Goal: Information Seeking & Learning: Learn about a topic

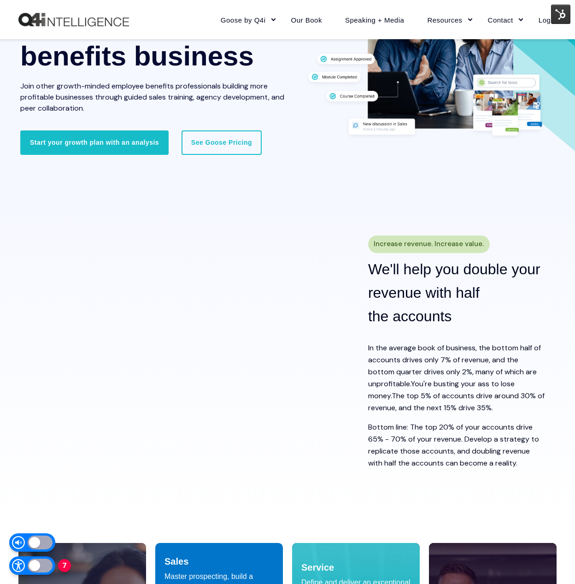
scroll to position [270, 0]
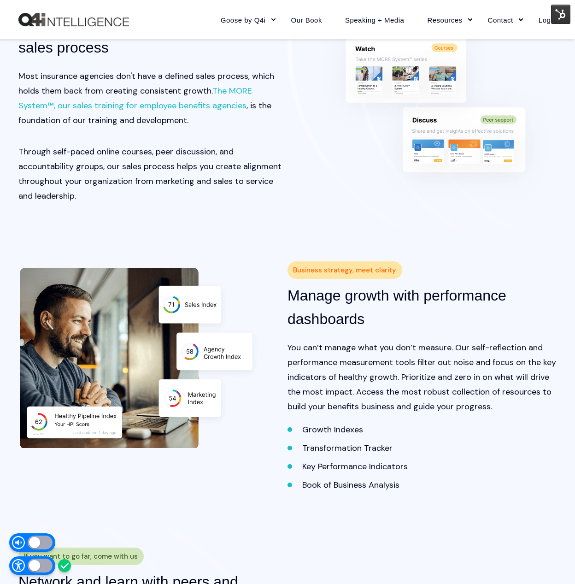
scroll to position [1179, 0]
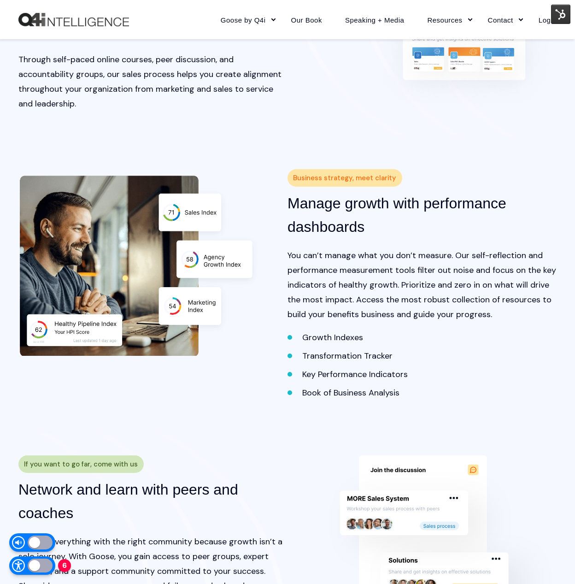
click at [467, 211] on h3 "Manage growth with performance dashboards" at bounding box center [422, 215] width 269 height 47
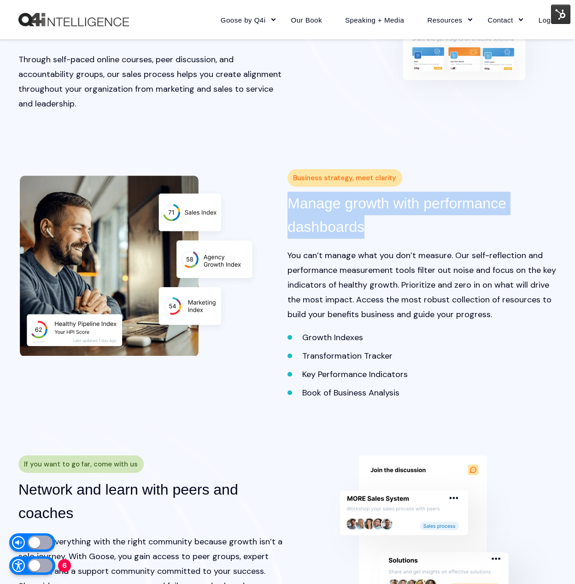
drag, startPoint x: 467, startPoint y: 211, endPoint x: 544, endPoint y: 219, distance: 77.3
click at [466, 211] on h3 "Manage growth with performance dashboards" at bounding box center [422, 215] width 269 height 47
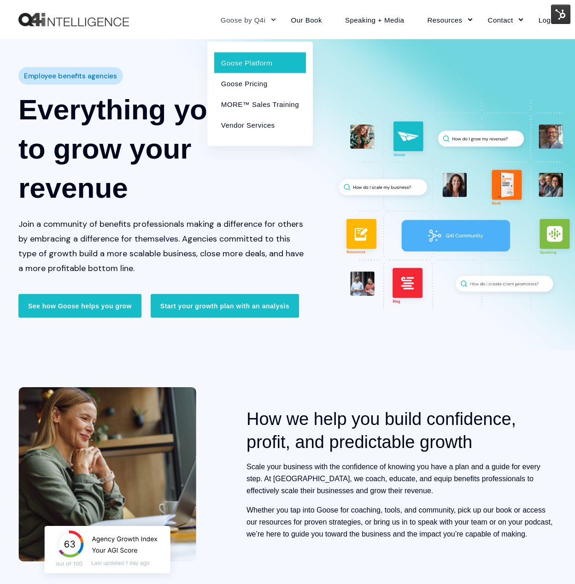
click at [244, 59] on link "Goose Platform" at bounding box center [260, 62] width 92 height 21
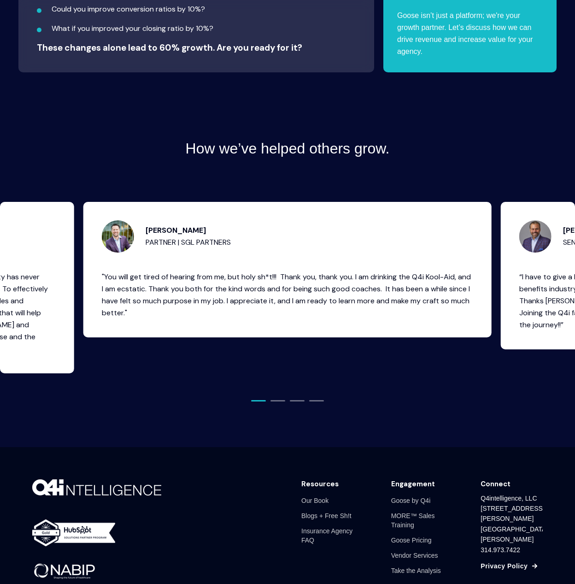
scroll to position [3497, 0]
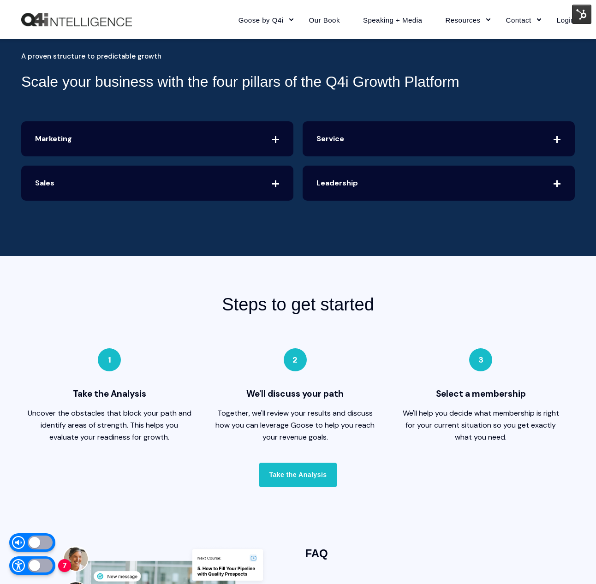
scroll to position [2017, 0]
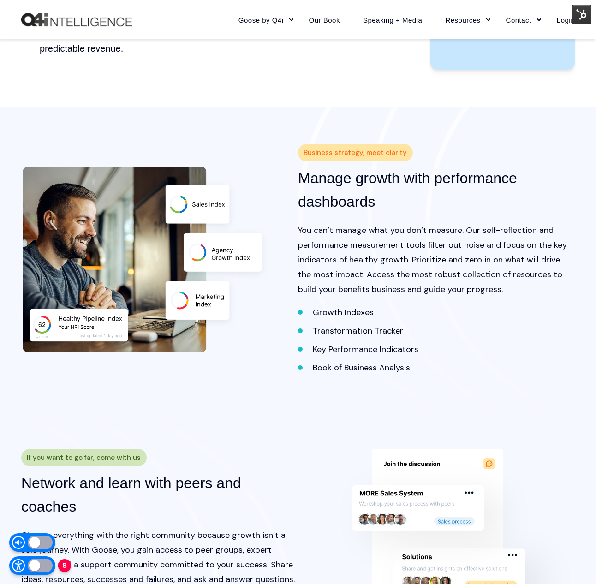
scroll to position [1229, 0]
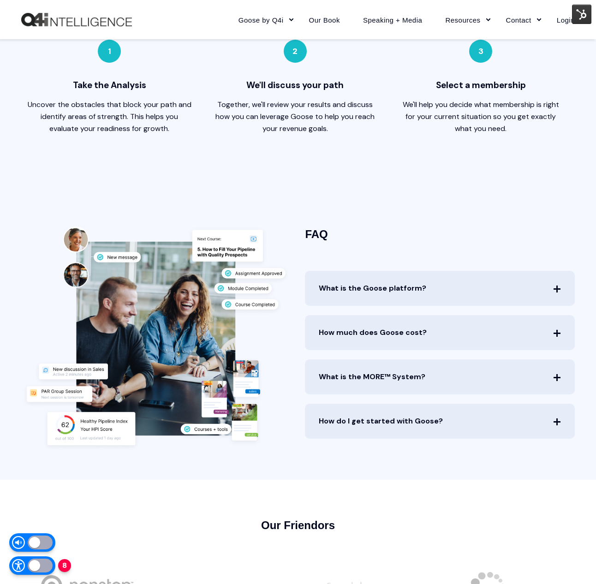
scroll to position [2275, 0]
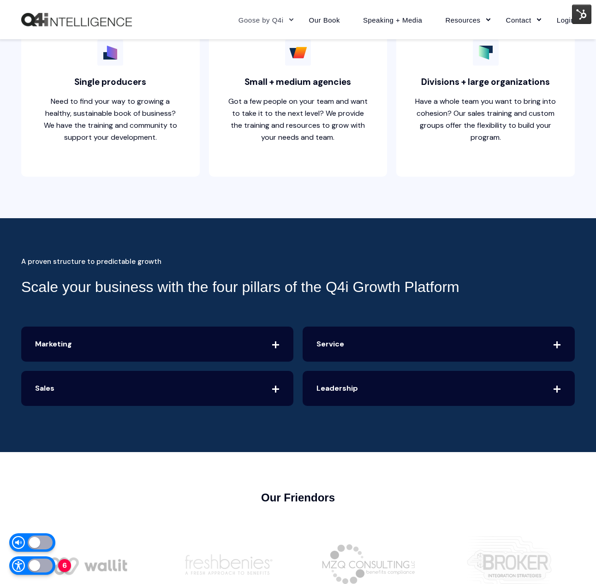
scroll to position [2512, 0]
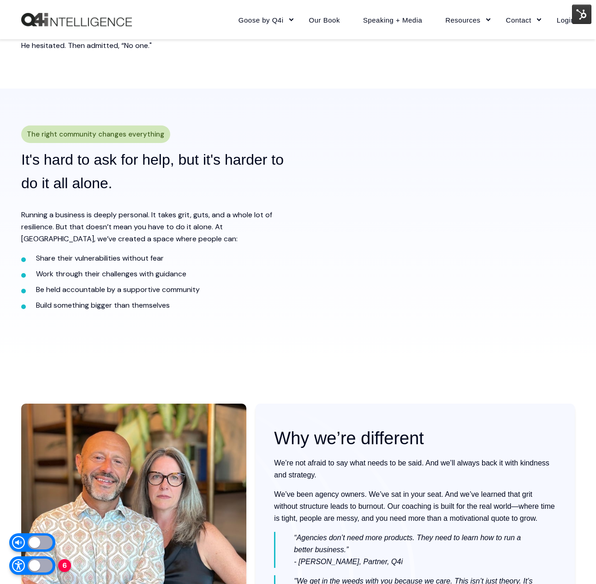
scroll to position [427, 0]
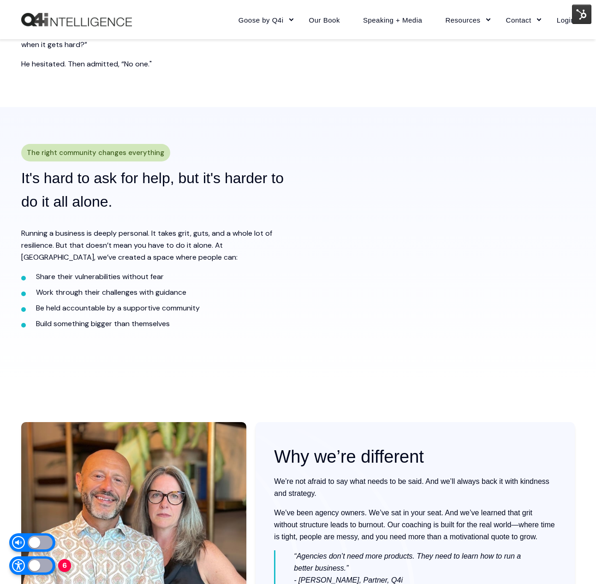
click at [156, 123] on div "The right community changes everything It's hard to ask for help, but it's hard…" at bounding box center [298, 246] width 596 height 278
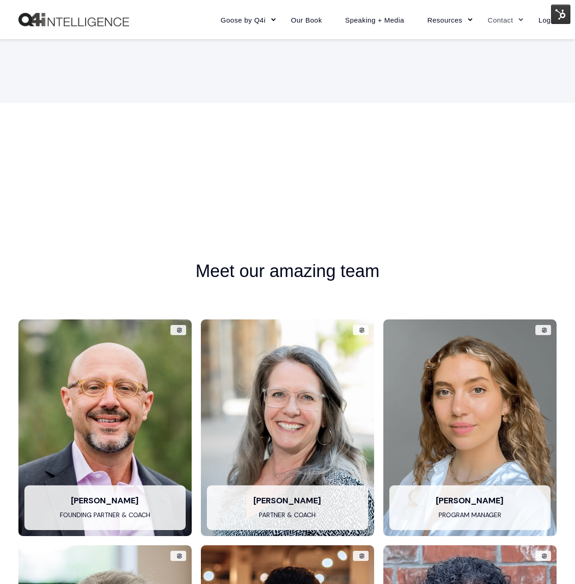
scroll to position [831, 0]
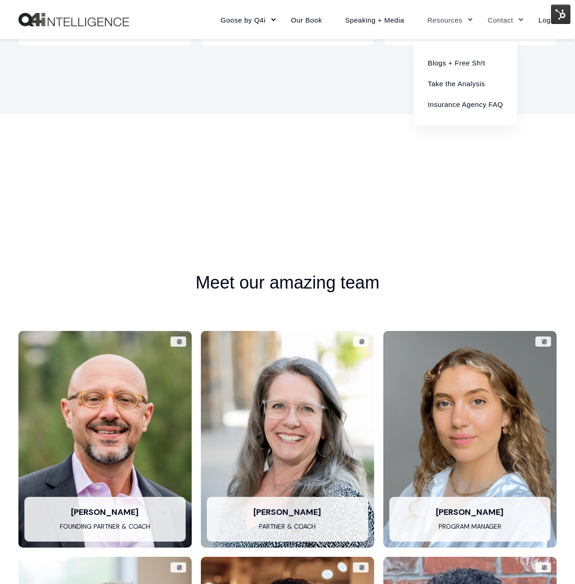
scroll to position [831, 0]
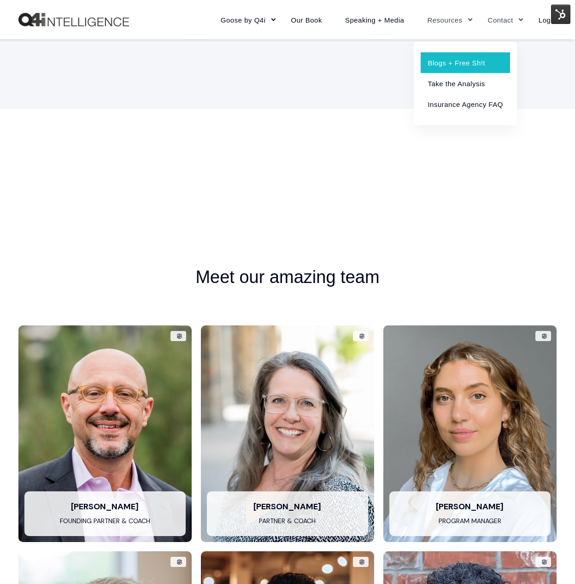
click at [437, 67] on link "Blogs + Free Sh!t" at bounding box center [465, 62] width 89 height 21
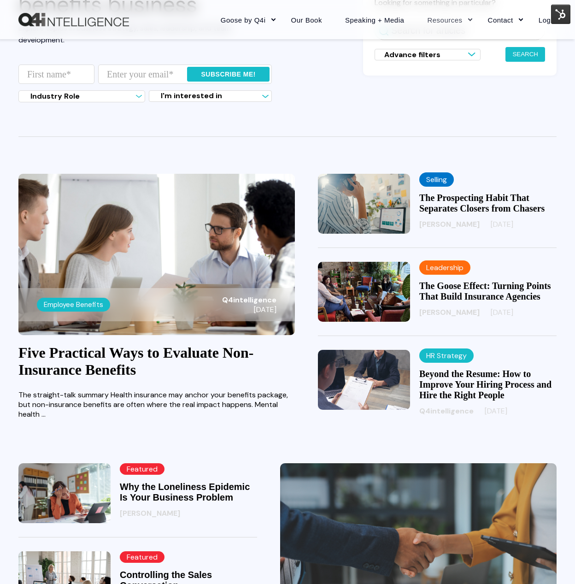
scroll to position [143, 0]
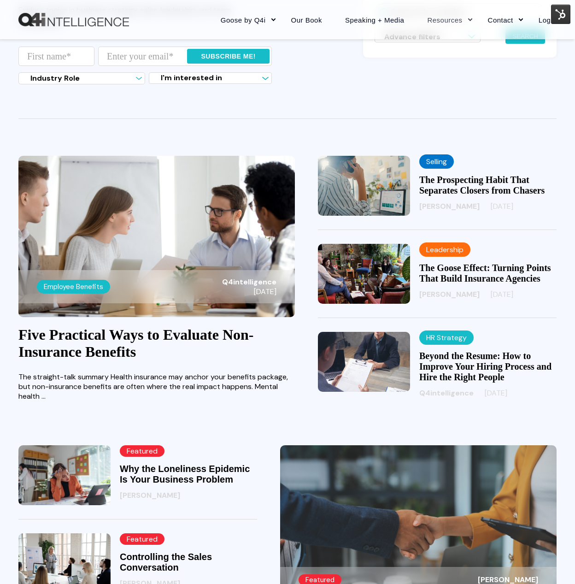
click at [396, 304] on img at bounding box center [364, 274] width 92 height 60
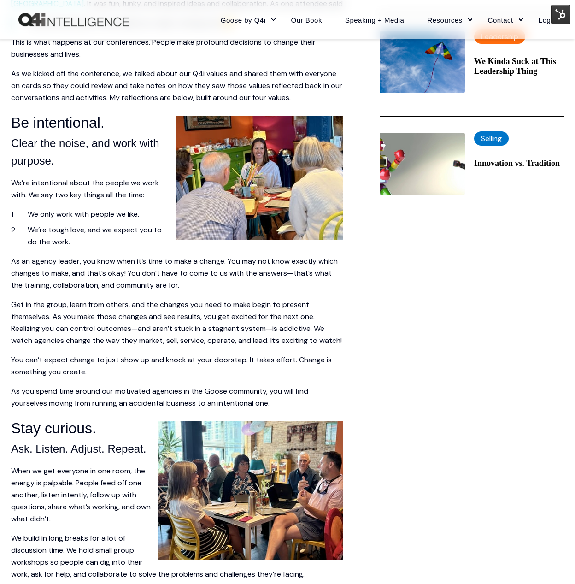
scroll to position [426, 0]
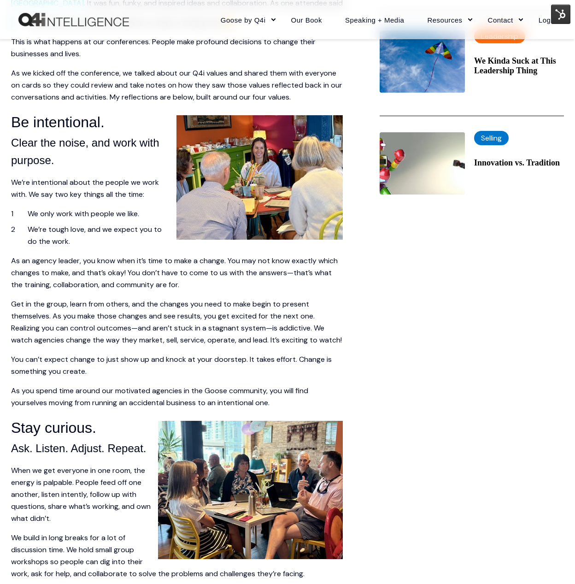
click at [76, 371] on p "You can’t expect change to just show up and knock at your doorstep. It takes ef…" at bounding box center [177, 366] width 332 height 24
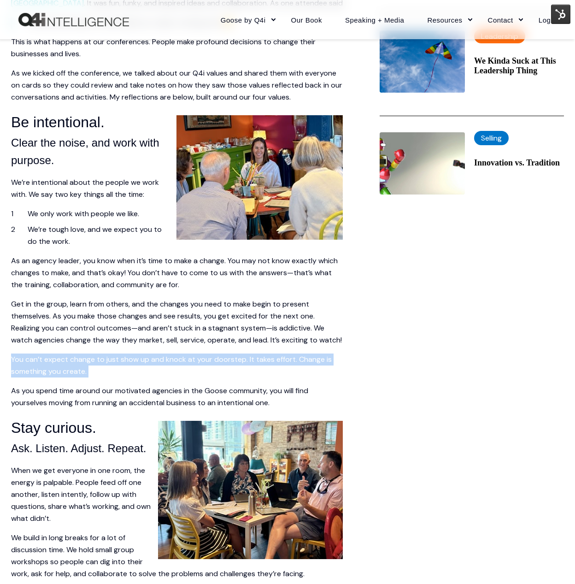
click at [76, 371] on p "You can’t expect change to just show up and knock at your doorstep. It takes ef…" at bounding box center [177, 366] width 332 height 24
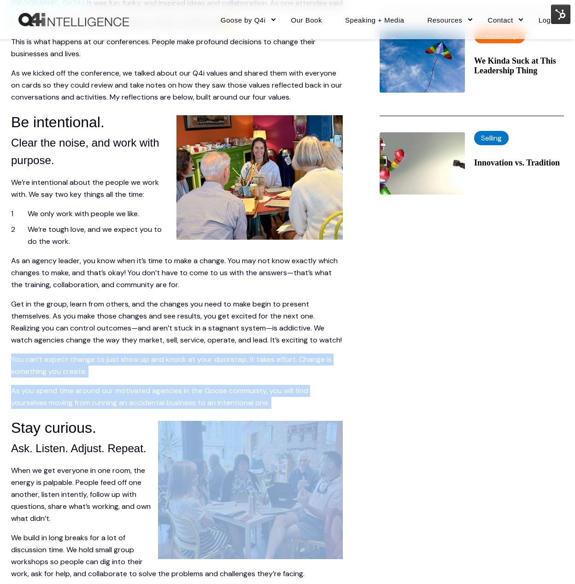
click at [275, 409] on p "As you spend time around our motivated agencies in the Goose community, you wil…" at bounding box center [177, 397] width 332 height 24
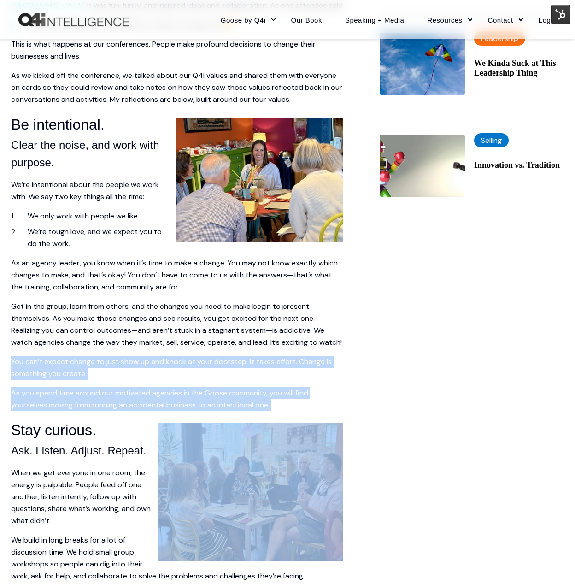
scroll to position [425, 0]
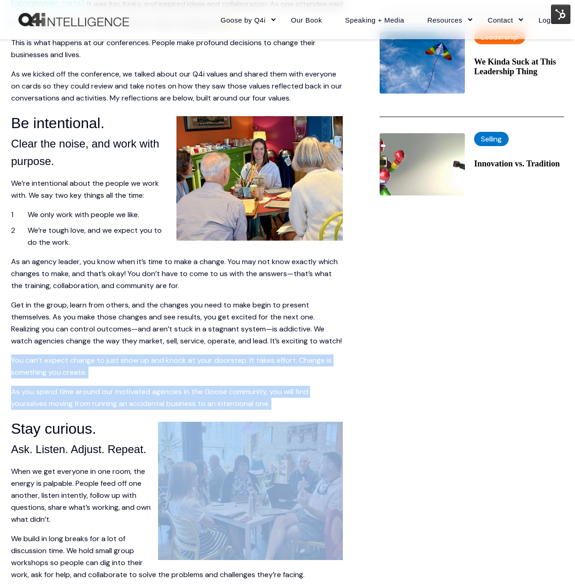
copy span "You can’t expect change to just show up and knock at your doorstep. It takes ef…"
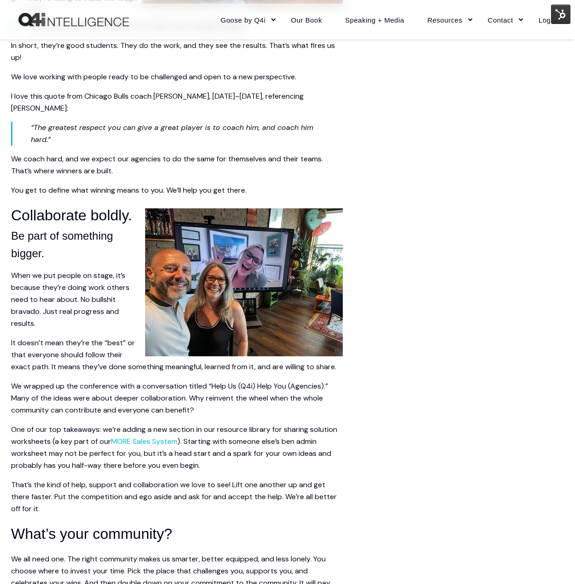
scroll to position [1311, 0]
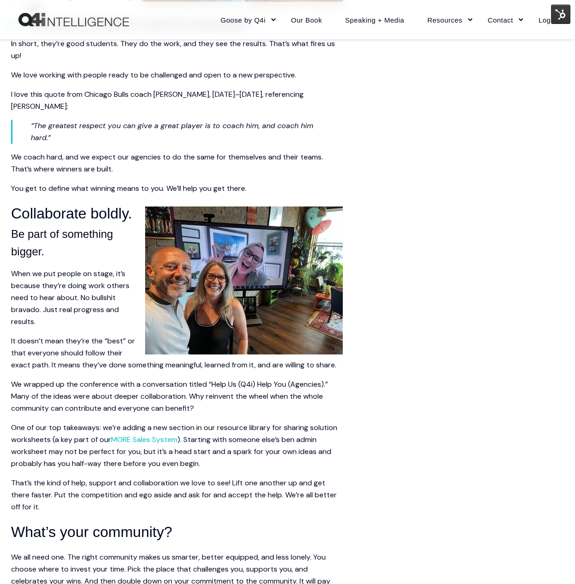
drag, startPoint x: 231, startPoint y: 495, endPoint x: 237, endPoint y: 503, distance: 9.7
click at [237, 507] on p "That’s the kind of help, support and collaboration we love to see! Lift one ano…" at bounding box center [177, 495] width 332 height 36
drag, startPoint x: 231, startPoint y: 495, endPoint x: 298, endPoint y: 507, distance: 67.4
click at [290, 505] on p "That’s the kind of help, support and collaboration we love to see! Lift one ano…" at bounding box center [177, 495] width 332 height 36
drag, startPoint x: 300, startPoint y: 507, endPoint x: 245, endPoint y: 509, distance: 54.9
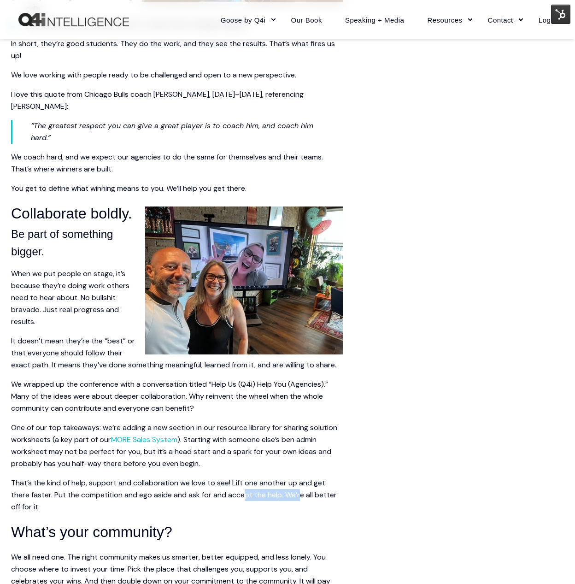
click at [246, 507] on p "That’s the kind of help, support and collaboration we love to see! Lift one ano…" at bounding box center [177, 495] width 332 height 36
drag, startPoint x: 245, startPoint y: 509, endPoint x: 234, endPoint y: 512, distance: 10.9
click at [242, 510] on p "That’s the kind of help, support and collaboration we love to see! Lift one ano…" at bounding box center [177, 495] width 332 height 36
click at [94, 285] on p "When we put people on stage, it’s because they’re doing work others need to hea…" at bounding box center [177, 298] width 332 height 60
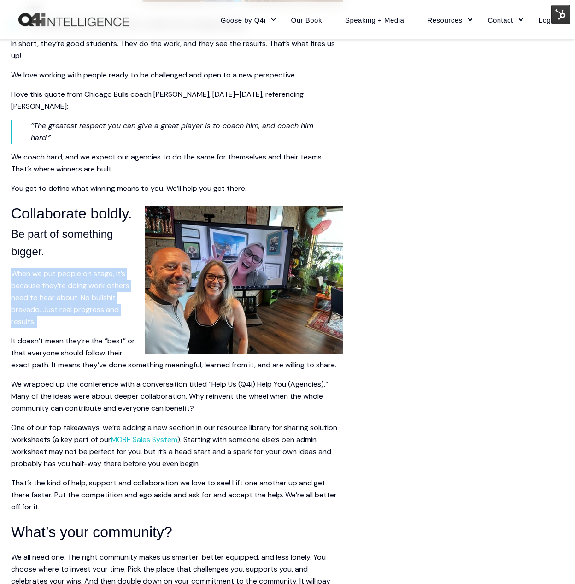
click at [94, 285] on p "When we put people on stage, it’s because they’re doing work others need to hea…" at bounding box center [177, 298] width 332 height 60
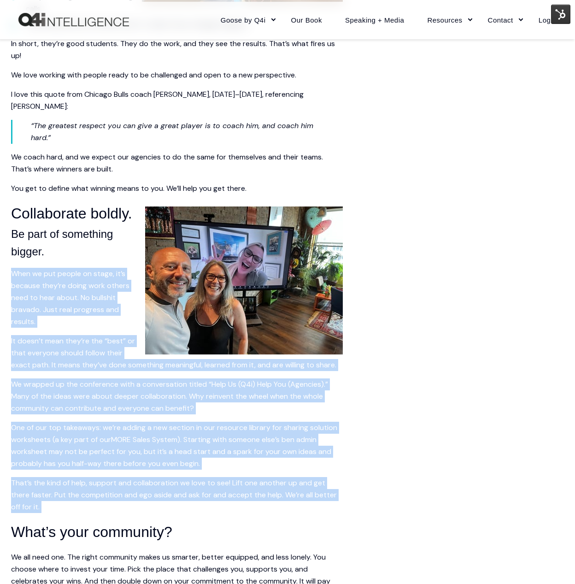
drag, startPoint x: 211, startPoint y: 379, endPoint x: 193, endPoint y: 525, distance: 146.8
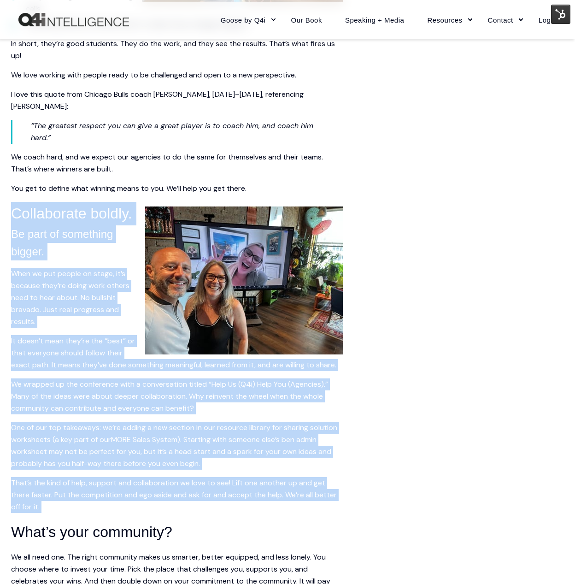
drag, startPoint x: 24, startPoint y: 218, endPoint x: 19, endPoint y: 217, distance: 5.3
click at [19, 217] on span "Collaborate boldly." at bounding box center [71, 213] width 121 height 17
copy span "Collaborate boldly. Be part of something bigger. When we put people on stage, i…"
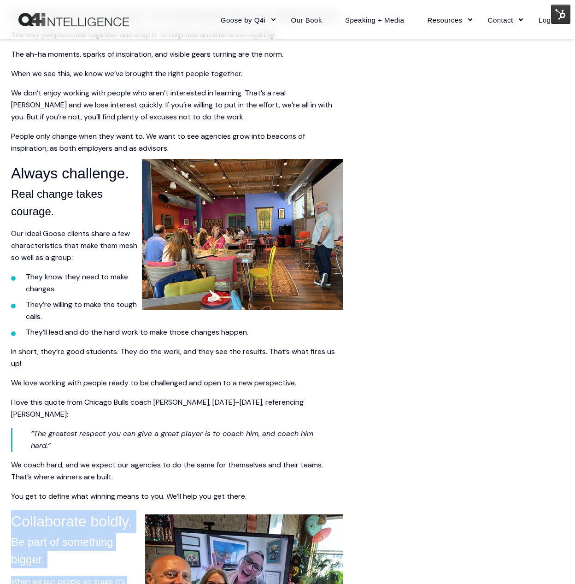
scroll to position [1007, 0]
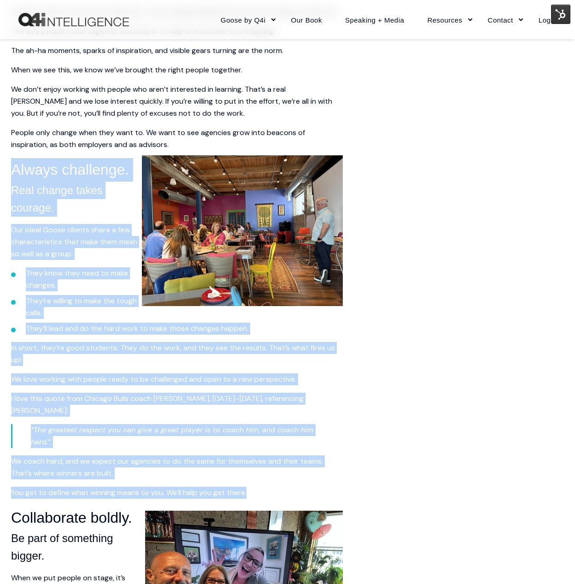
drag, startPoint x: 13, startPoint y: 181, endPoint x: 301, endPoint y: 493, distance: 424.8
click at [301, 493] on span "The straight-talk summary The Goose Effect is real—put the right agency leaders…" at bounding box center [177, 93] width 332 height 1684
copy span "Always challenge. Real change takes courage. Our ideal Goose clients share a fe…"
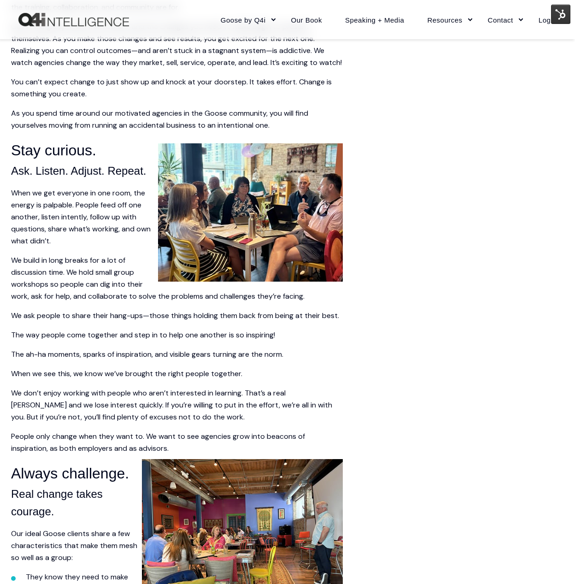
drag, startPoint x: 324, startPoint y: 463, endPoint x: 322, endPoint y: 458, distance: 5.2
click at [322, 455] on p "People only change when they want to. We want to see agencies grow into beacons…" at bounding box center [177, 443] width 332 height 24
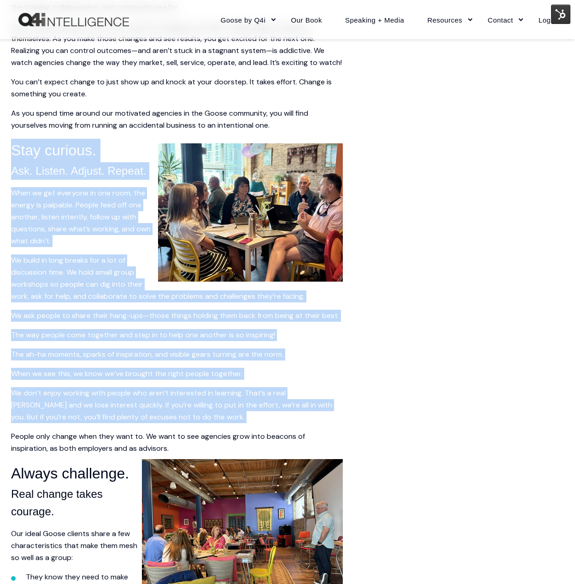
drag, startPoint x: 163, startPoint y: 452, endPoint x: 15, endPoint y: 166, distance: 322.1
click at [15, 166] on span "The straight-talk summary The Goose Effect is real—put the right agency leaders…" at bounding box center [177, 397] width 332 height 1684
click at [15, 159] on span "Stay curious." at bounding box center [53, 150] width 85 height 17
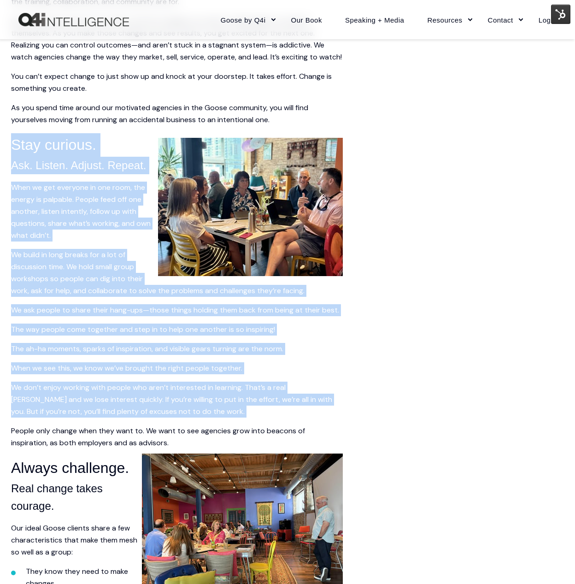
scroll to position [710, 0]
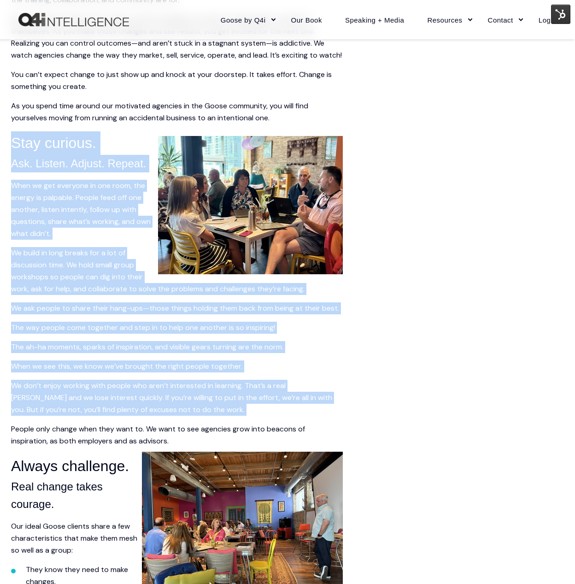
drag, startPoint x: 13, startPoint y: 157, endPoint x: 258, endPoint y: 453, distance: 384.2
click at [258, 453] on span "The straight-talk summary The Goose Effect is real—put the right agency leaders…" at bounding box center [177, 390] width 332 height 1684
copy span "Stay curious. Ask. Listen. Adjust. Repeat. When we get everyone in one room, th…"
